Goal: Transaction & Acquisition: Subscribe to service/newsletter

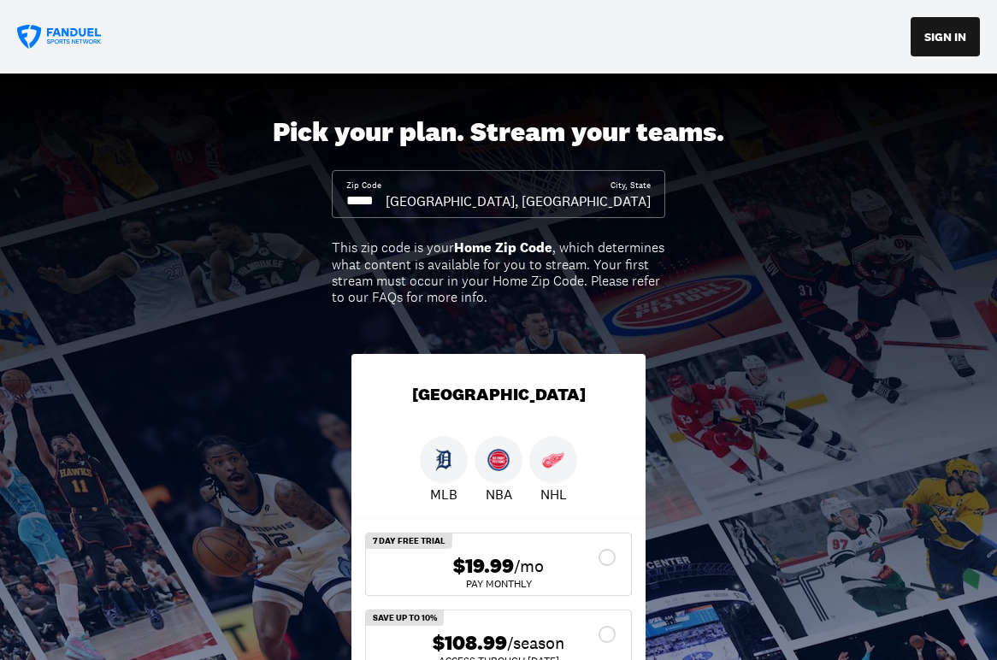
click at [386, 207] on input at bounding box center [365, 200] width 39 height 19
type input "*****"
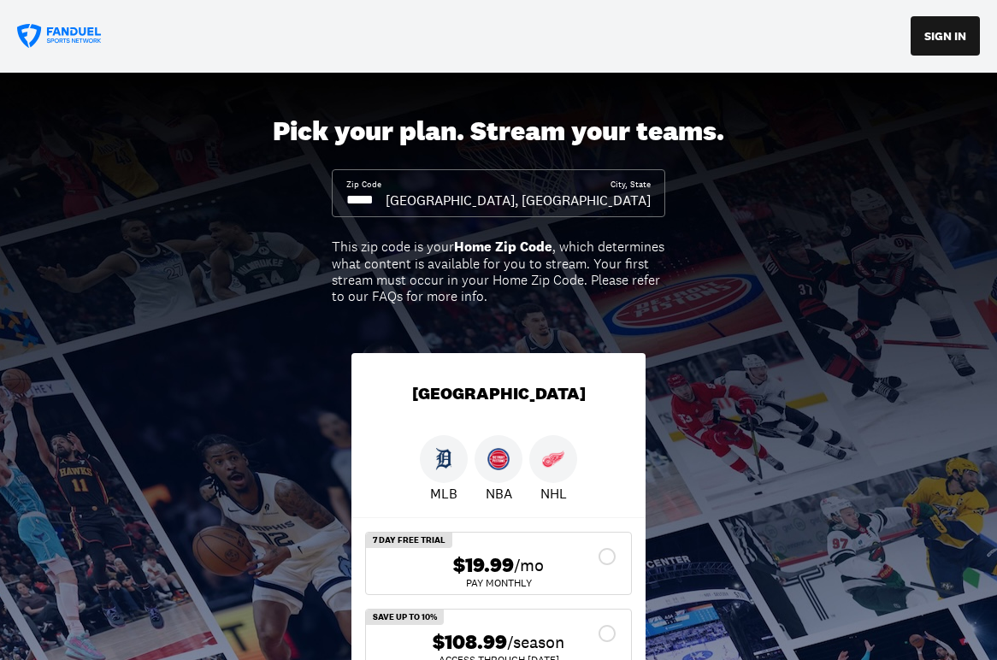
click at [386, 202] on input "*****" at bounding box center [365, 200] width 39 height 19
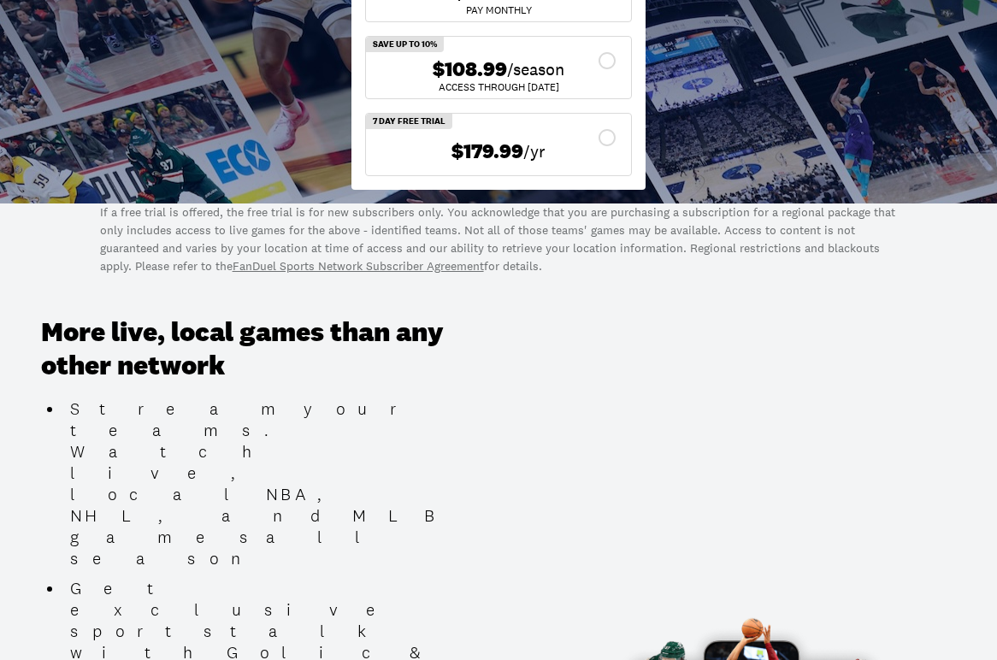
scroll to position [0, 0]
